Goal: Check status: Check status

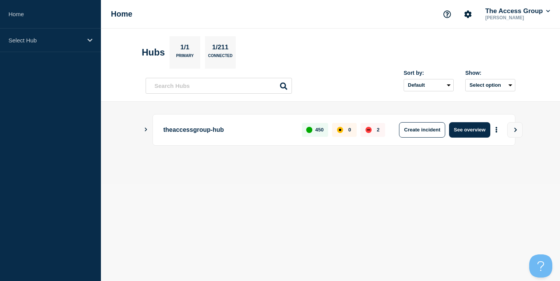
click at [146, 128] on icon "Show Connected Hubs" at bounding box center [146, 130] width 2 height 4
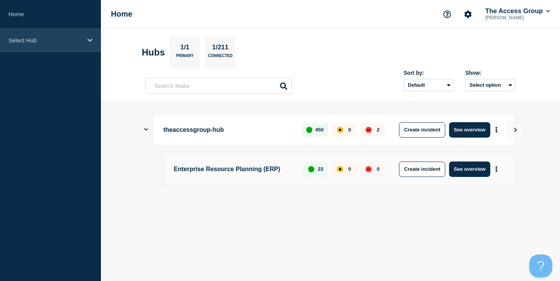
click at [83, 39] on div "Select Hub" at bounding box center [50, 41] width 101 height 24
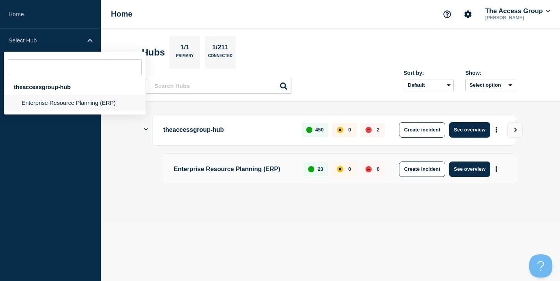
click at [67, 100] on li "Enterprise Resource Planning (ERP)" at bounding box center [75, 103] width 142 height 16
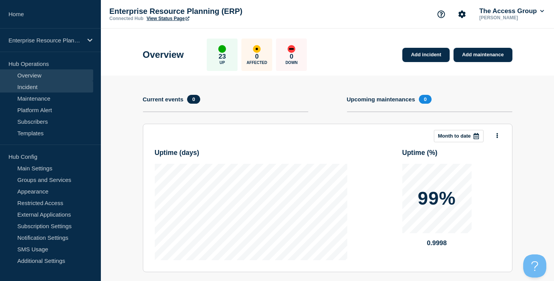
click at [65, 85] on link "Incident" at bounding box center [46, 87] width 93 height 12
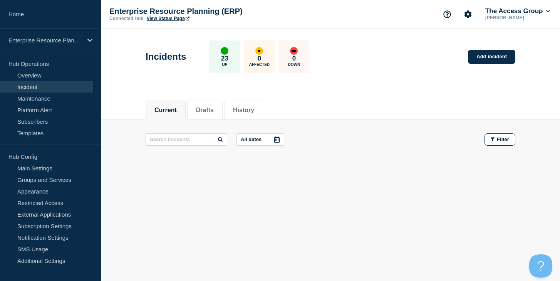
click at [176, 19] on link "View Status Page" at bounding box center [168, 18] width 43 height 5
click at [238, 109] on button "History" at bounding box center [243, 110] width 21 height 7
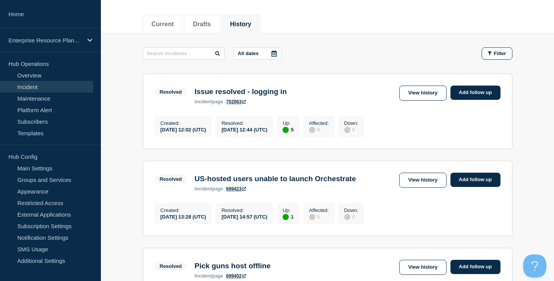
scroll to position [88, 0]
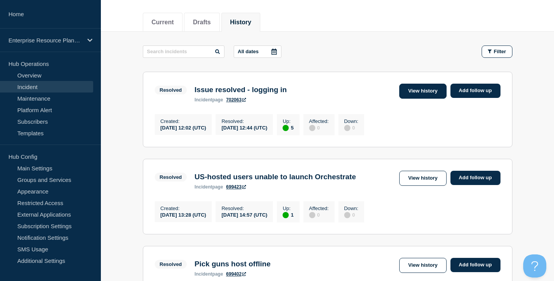
click at [430, 86] on link "View history" at bounding box center [423, 91] width 47 height 15
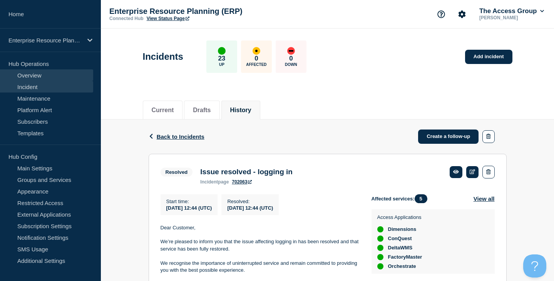
click at [37, 75] on link "Overview" at bounding box center [46, 75] width 93 height 12
